Goal: Information Seeking & Learning: Learn about a topic

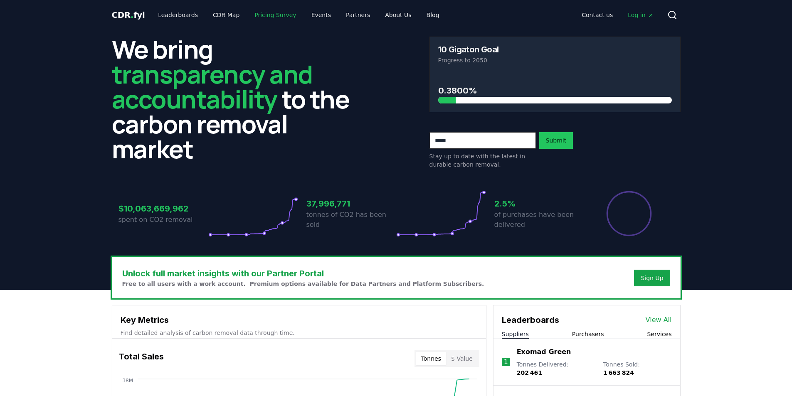
click at [248, 16] on link "Pricing Survey" at bounding box center [275, 14] width 55 height 15
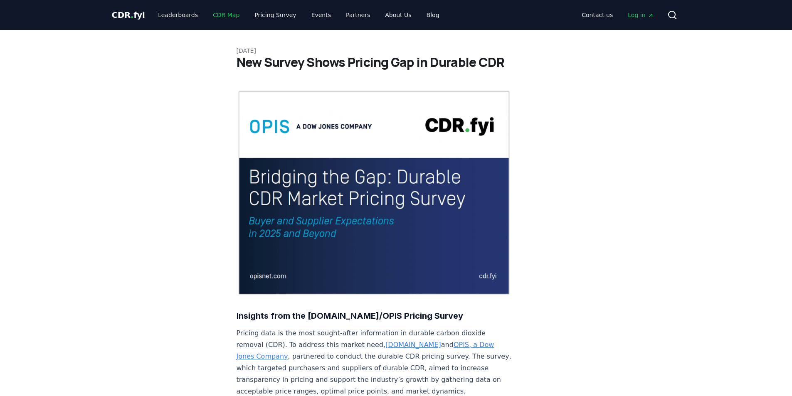
click at [214, 15] on link "CDR Map" at bounding box center [226, 14] width 40 height 15
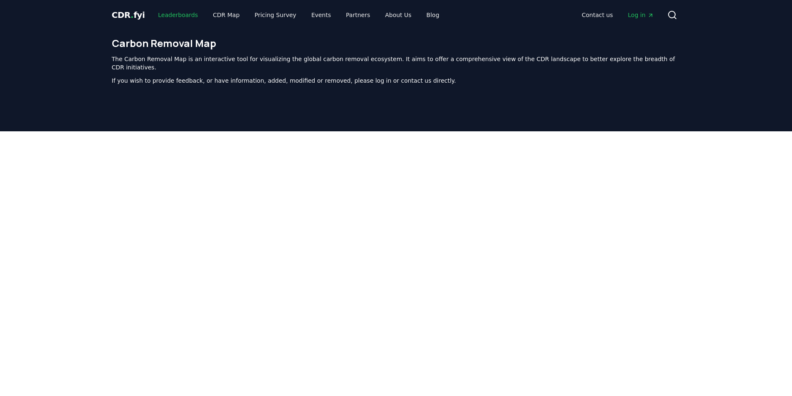
click at [172, 11] on link "Leaderboards" at bounding box center [177, 14] width 53 height 15
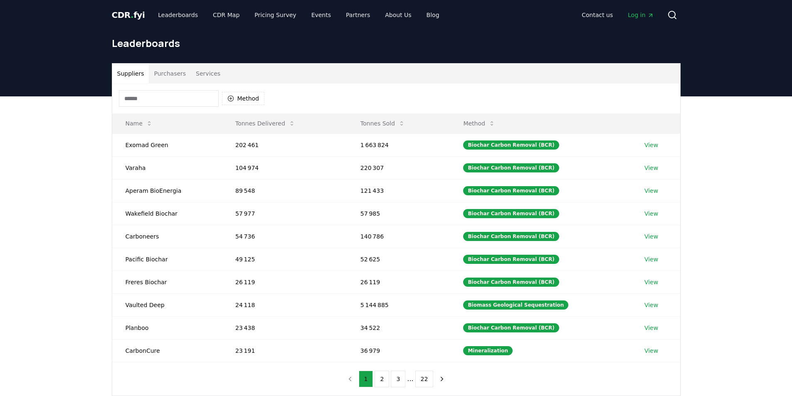
drag, startPoint x: 185, startPoint y: 99, endPoint x: 93, endPoint y: 95, distance: 92.0
click at [93, 95] on div "CDR . fyi Leaderboards CDR Map Pricing Survey Events Partners About Us Blog Con…" at bounding box center [396, 313] width 792 height 626
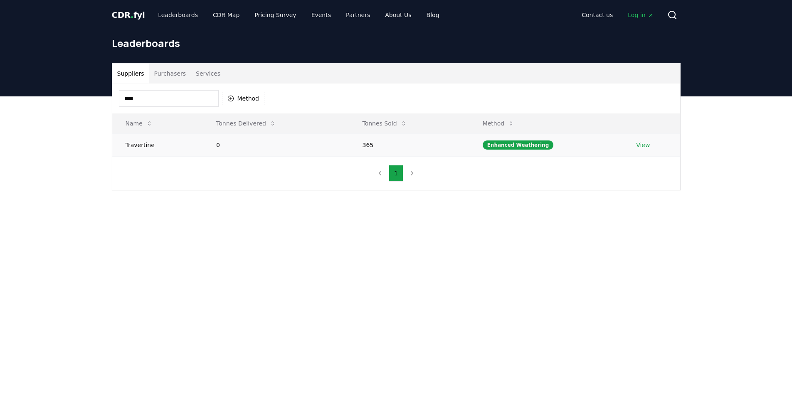
type input "****"
click at [641, 146] on link "View" at bounding box center [643, 145] width 14 height 8
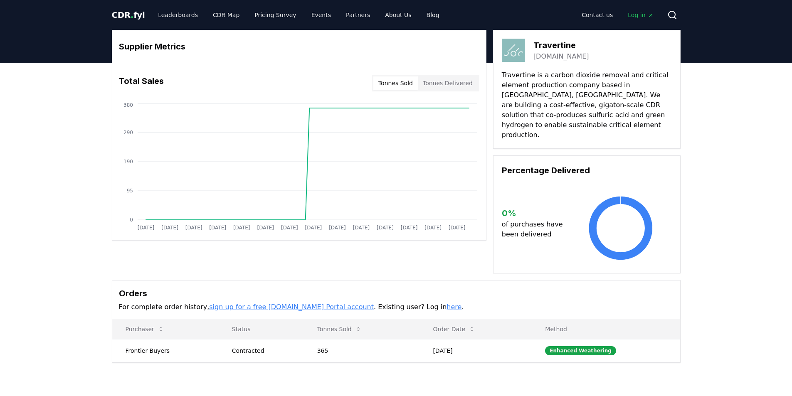
click at [114, 14] on span "CDR . fyi" at bounding box center [128, 15] width 33 height 10
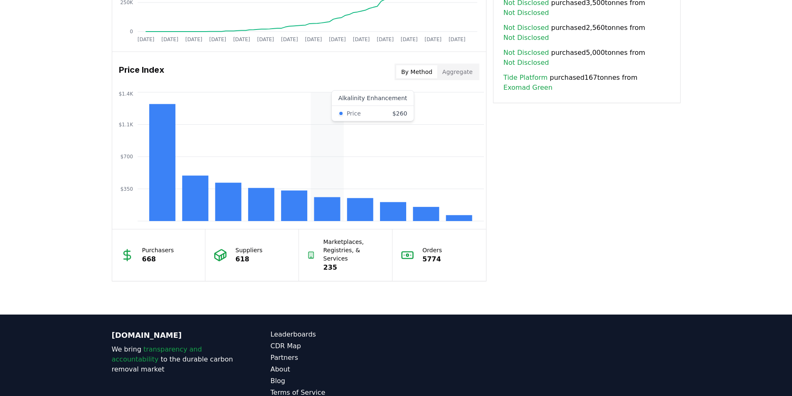
scroll to position [666, 0]
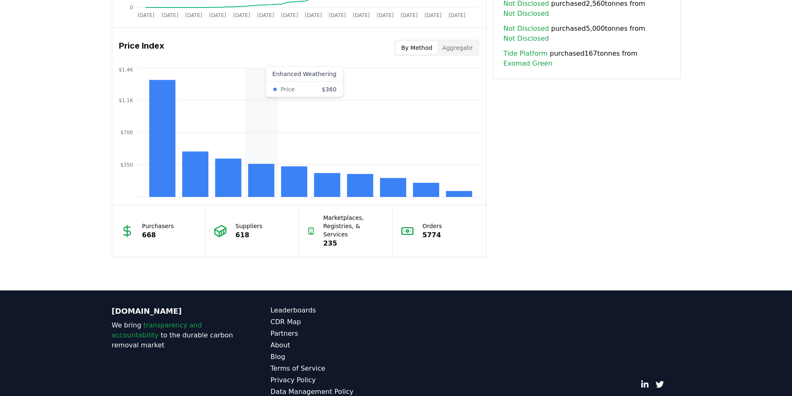
click at [276, 182] on icon "$350 $700 $1.1K $1.4K" at bounding box center [299, 132] width 374 height 133
click at [262, 181] on rect at bounding box center [261, 180] width 26 height 33
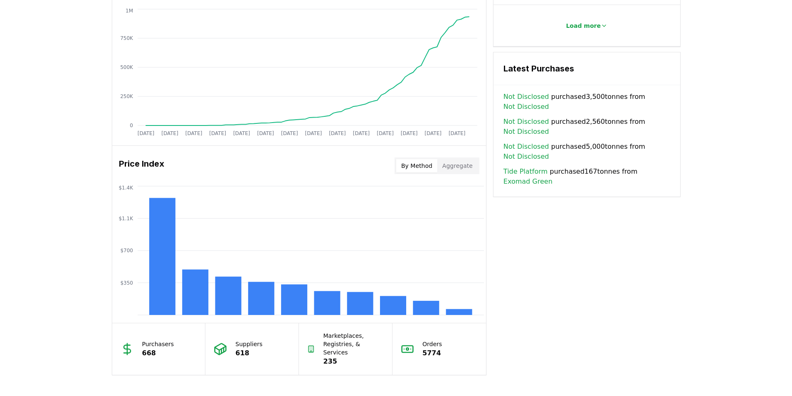
scroll to position [541, 0]
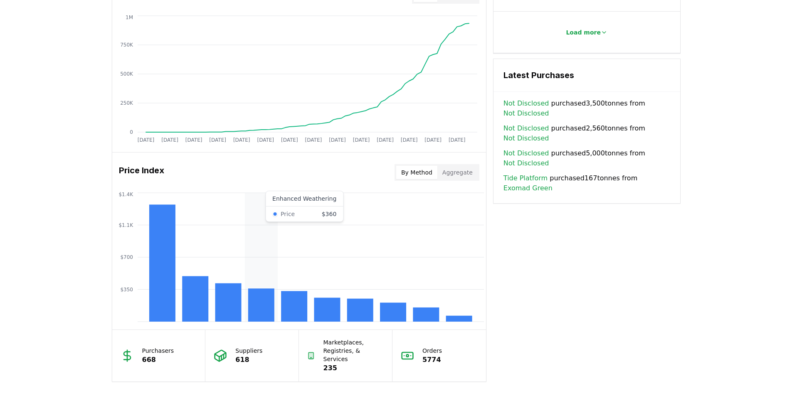
click at [254, 310] on rect at bounding box center [261, 305] width 26 height 33
click at [535, 173] on link "Tide Platform" at bounding box center [526, 178] width 44 height 10
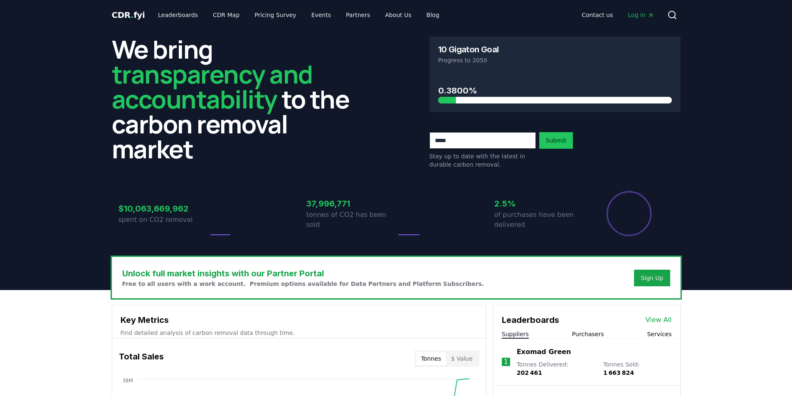
scroll to position [541, 0]
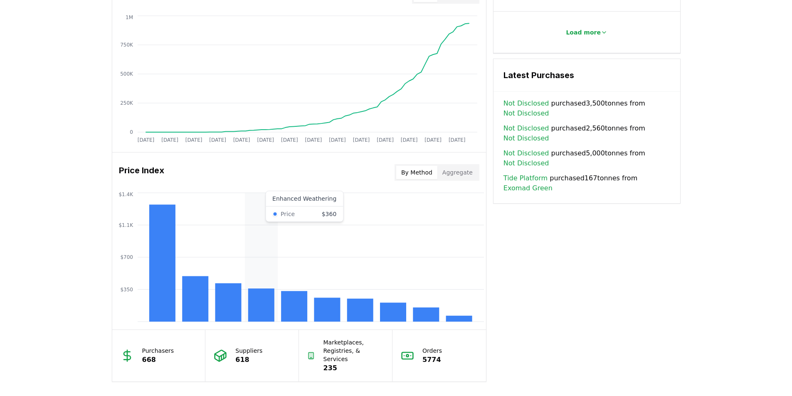
click at [264, 282] on icon "$350 $700 $1.1K $1.4K" at bounding box center [299, 257] width 374 height 133
